Goal: Transaction & Acquisition: Subscribe to service/newsletter

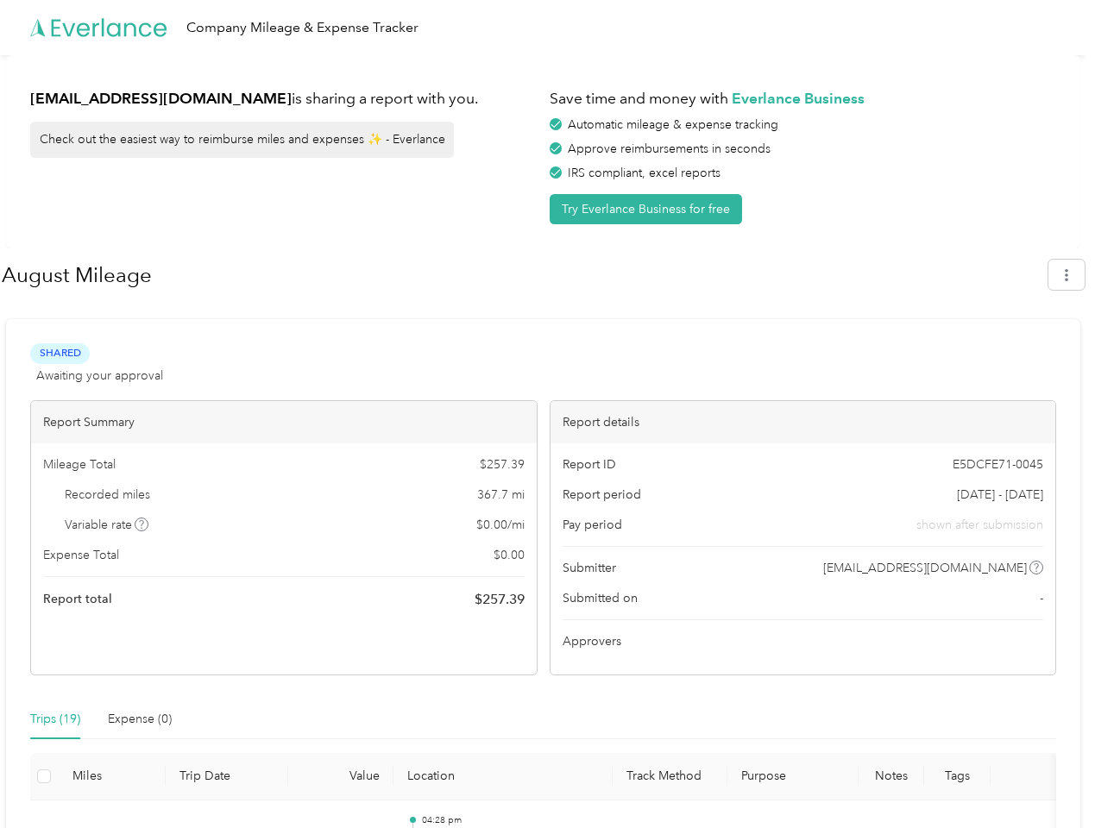
click at [551, 414] on div "Report details" at bounding box center [804, 422] width 506 height 42
click at [547, 28] on div "Company Mileage & Expense Tracker" at bounding box center [543, 27] width 1086 height 55
click at [649, 209] on button "Try Everlance Business for free" at bounding box center [646, 209] width 192 height 30
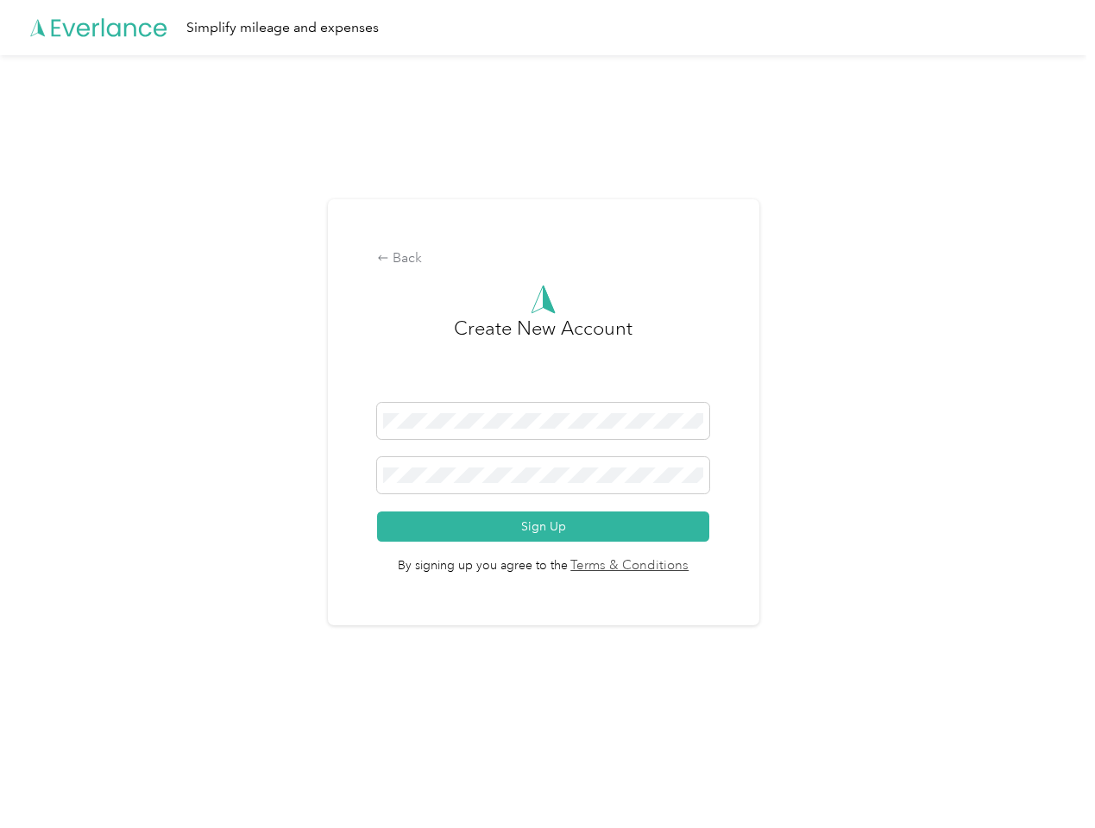
click at [1075, 274] on div "Back Create New Account Sign Up By signing up you agree to the Terms & Conditio…" at bounding box center [543, 419] width 1086 height 729
click at [142, 525] on div "Back Create New Account Sign Up By signing up you agree to the Terms & Conditio…" at bounding box center [543, 419] width 1086 height 729
click at [680, 568] on link "Terms & Conditions" at bounding box center [629, 567] width 122 height 20
click at [55, 720] on div "Back Create New Account Sign Up By signing up you agree to the Terms & Conditio…" at bounding box center [543, 419] width 1086 height 729
click at [140, 720] on div "Back Create New Account Sign Up By signing up you agree to the Terms & Conditio…" at bounding box center [543, 419] width 1086 height 729
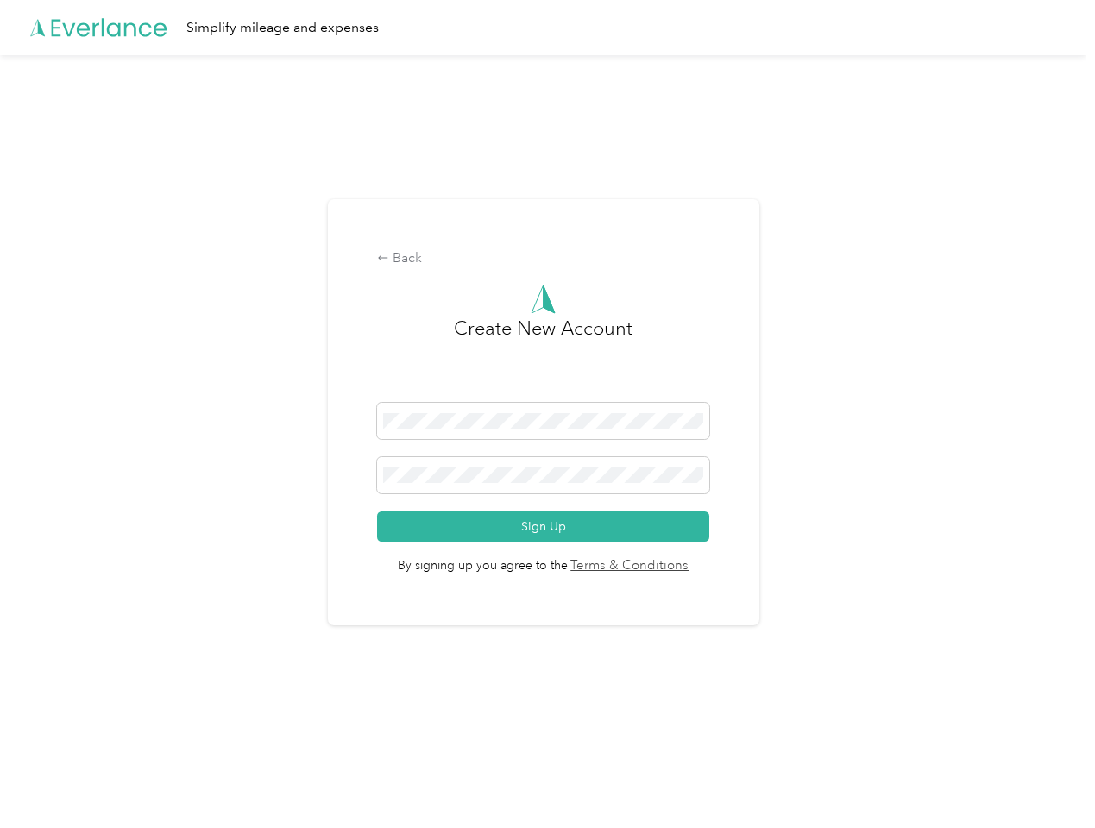
click at [44, 777] on div "Back Create New Account Sign Up By signing up you agree to the Terms & Conditio…" at bounding box center [543, 419] width 1086 height 729
